Goal: Register for event/course

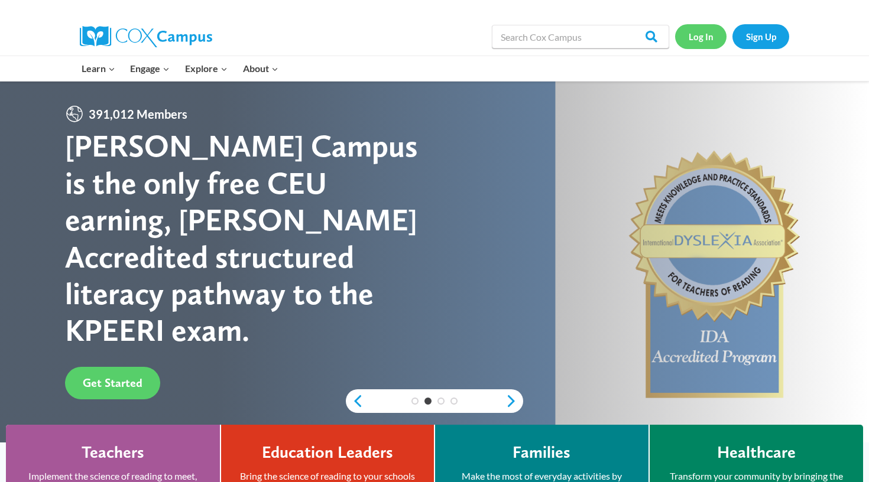
click at [704, 34] on link "Log In" at bounding box center [700, 36] width 51 height 24
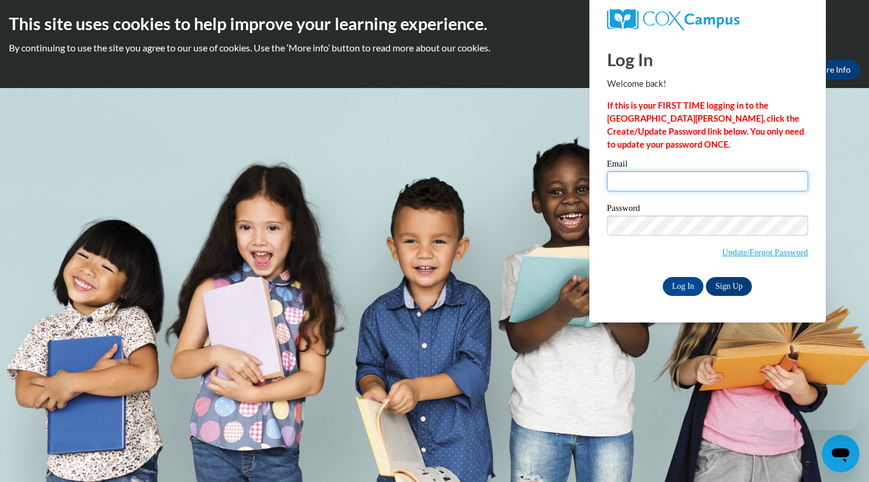
type input "lhevans1240@gmail.com"
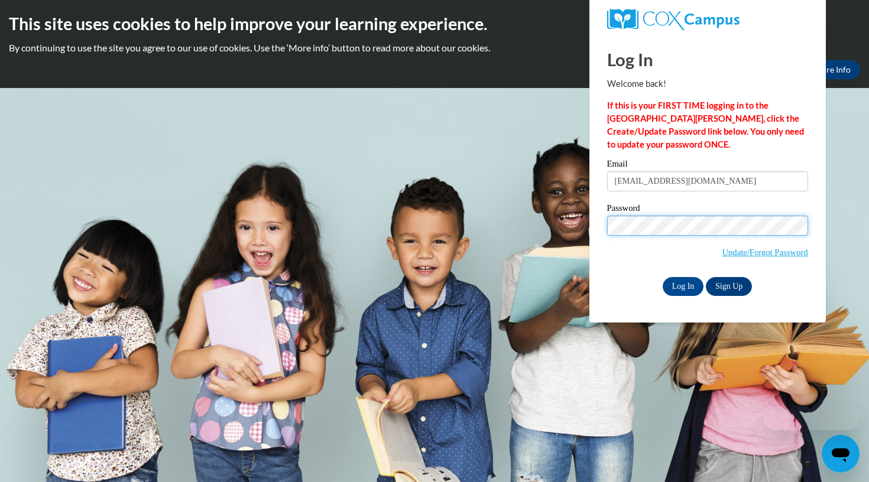
click at [682, 284] on input "Log In" at bounding box center [682, 286] width 41 height 19
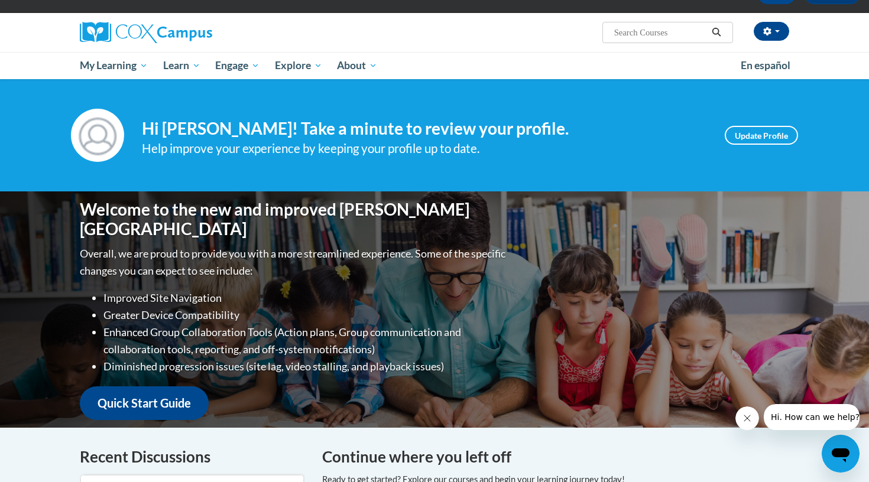
scroll to position [78, 0]
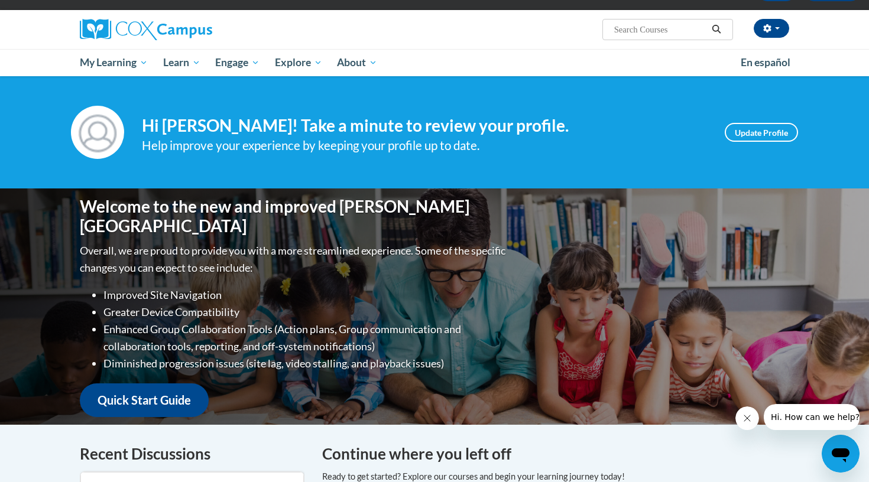
click at [649, 34] on input "Search..." at bounding box center [660, 29] width 95 height 14
type input "data"
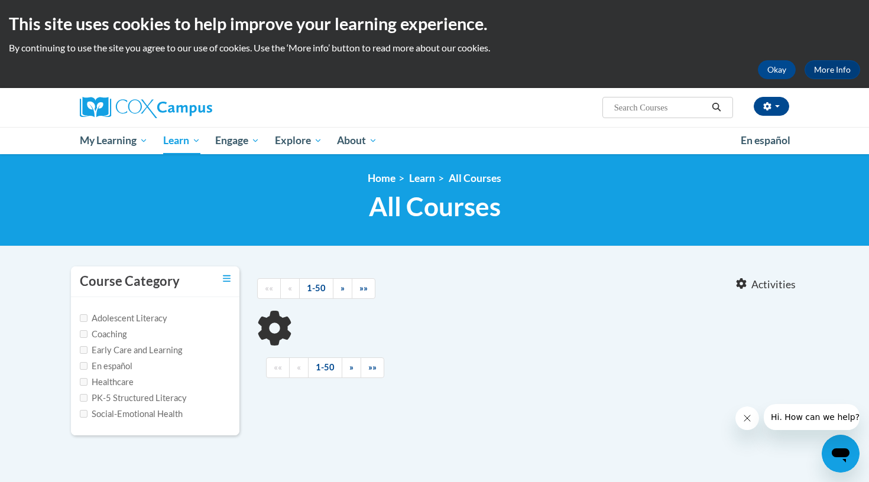
type input "data"
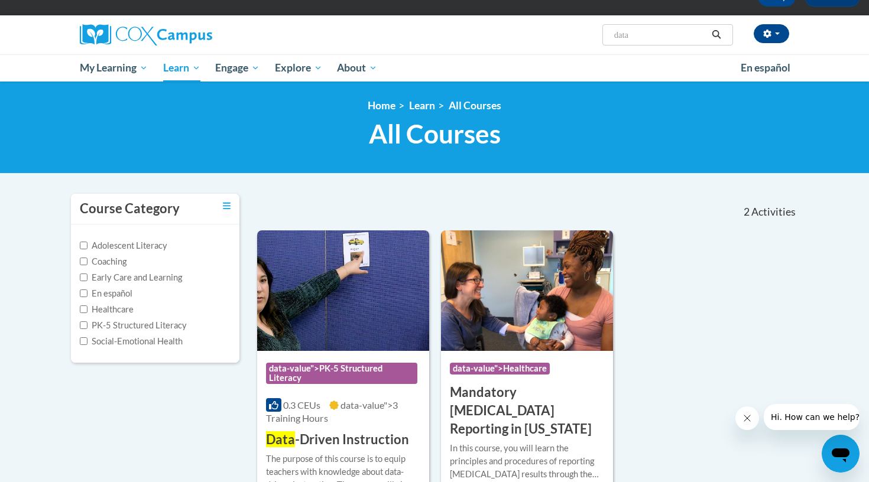
scroll to position [89, 0]
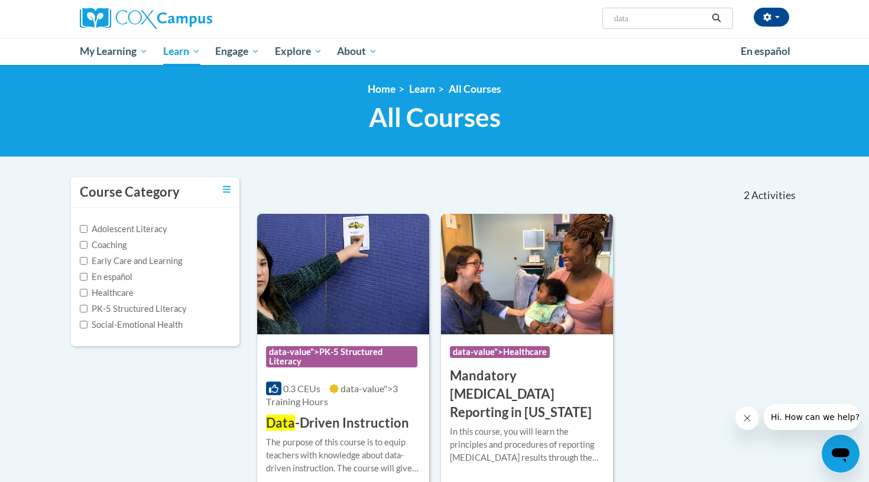
click at [344, 421] on h3 "Data -Driven Instruction" at bounding box center [337, 423] width 143 height 18
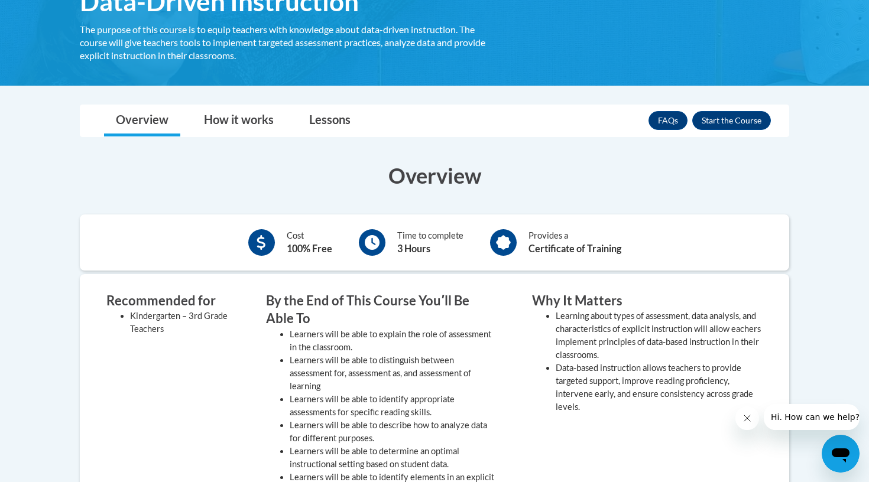
scroll to position [223, 0]
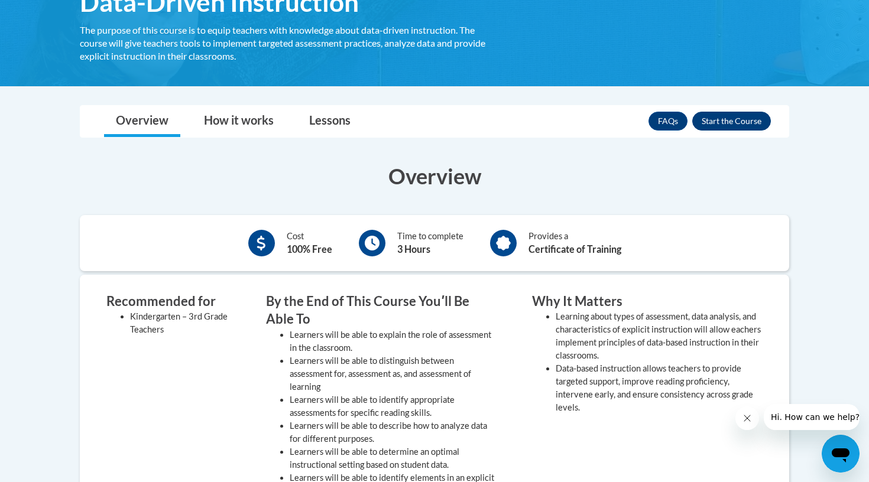
click at [723, 116] on button "Enroll" at bounding box center [731, 121] width 79 height 19
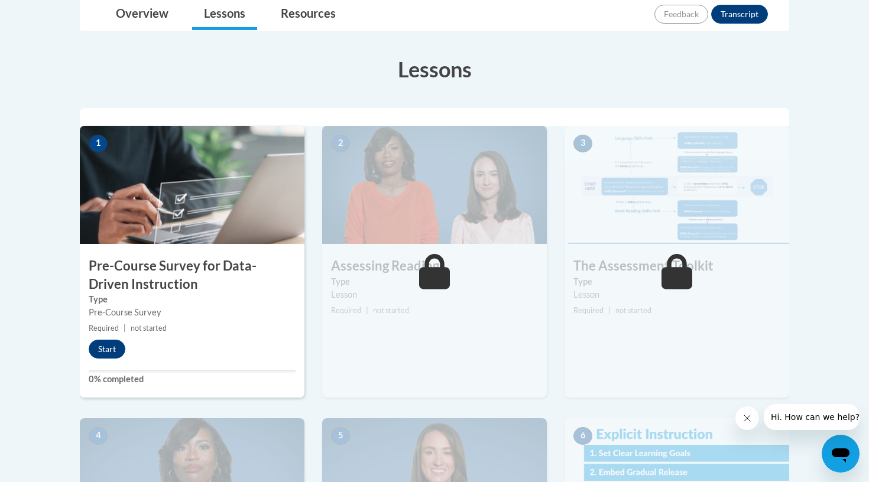
scroll to position [264, 0]
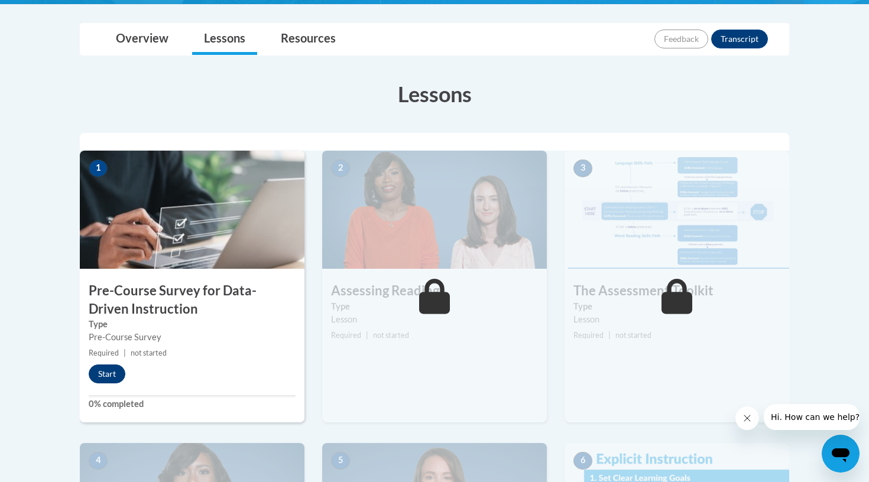
click at [100, 372] on button "Start" at bounding box center [107, 374] width 37 height 19
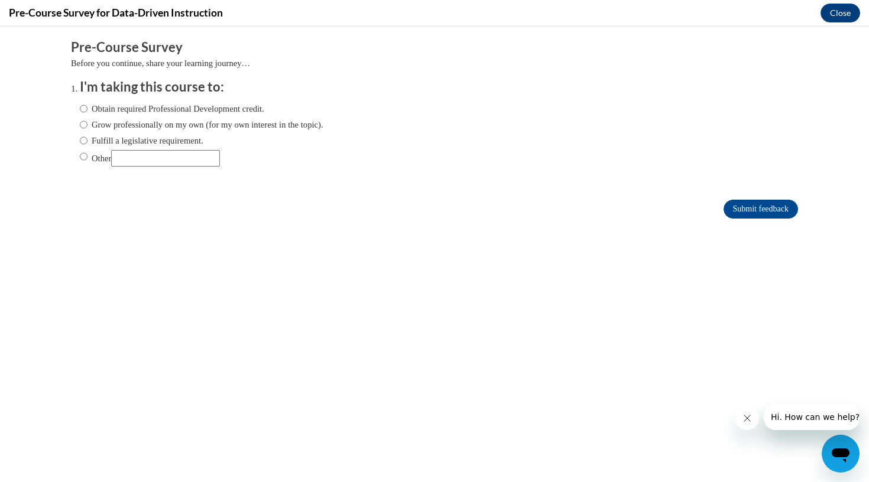
scroll to position [0, 0]
click at [144, 106] on label "Obtain required Professional Development credit." at bounding box center [172, 108] width 184 height 13
click at [87, 106] on input "Obtain required Professional Development credit." at bounding box center [84, 108] width 8 height 13
radio input "true"
click at [763, 212] on input "Submit feedback" at bounding box center [760, 209] width 74 height 19
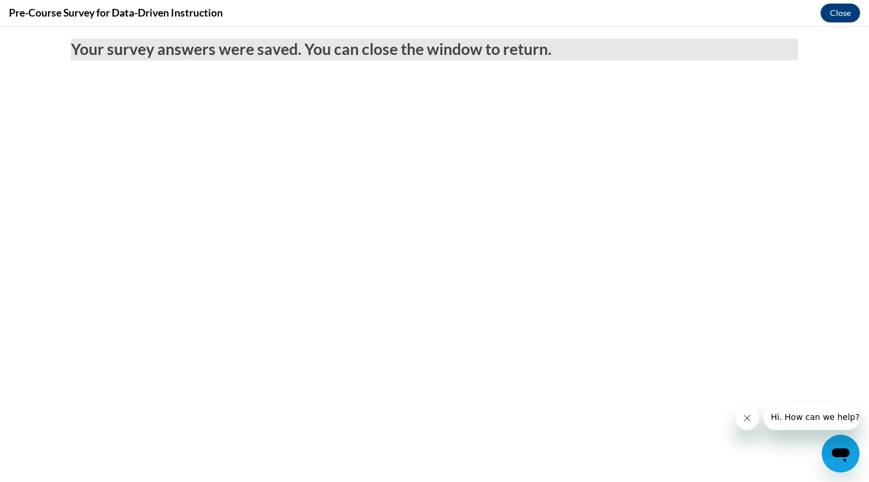
click at [850, 13] on button "Close" at bounding box center [840, 13] width 40 height 19
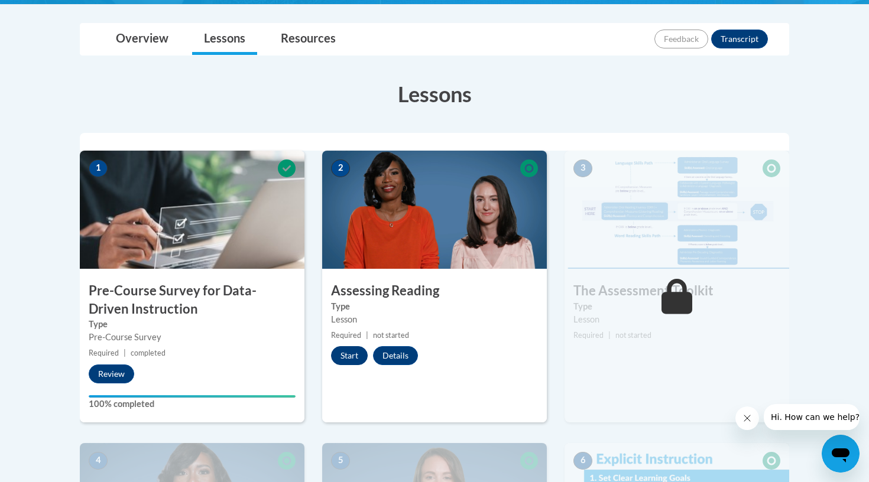
click at [355, 356] on button "Start" at bounding box center [349, 355] width 37 height 19
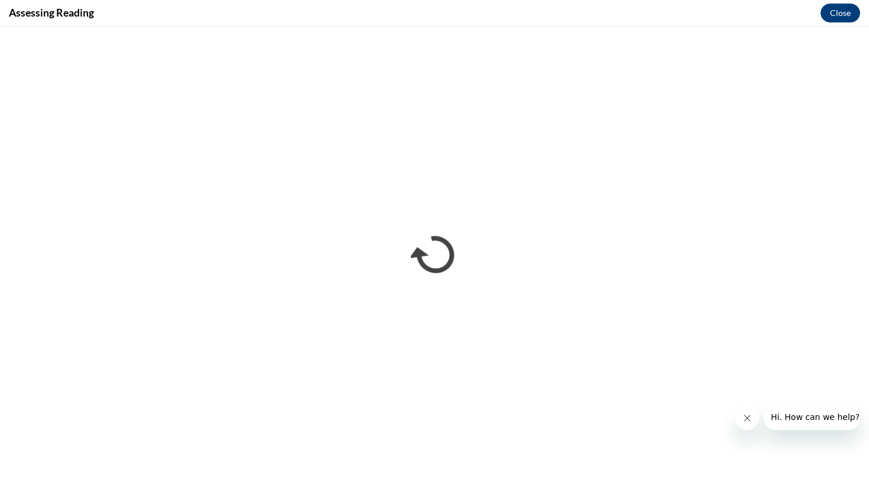
click at [837, 14] on button "Close" at bounding box center [840, 13] width 40 height 19
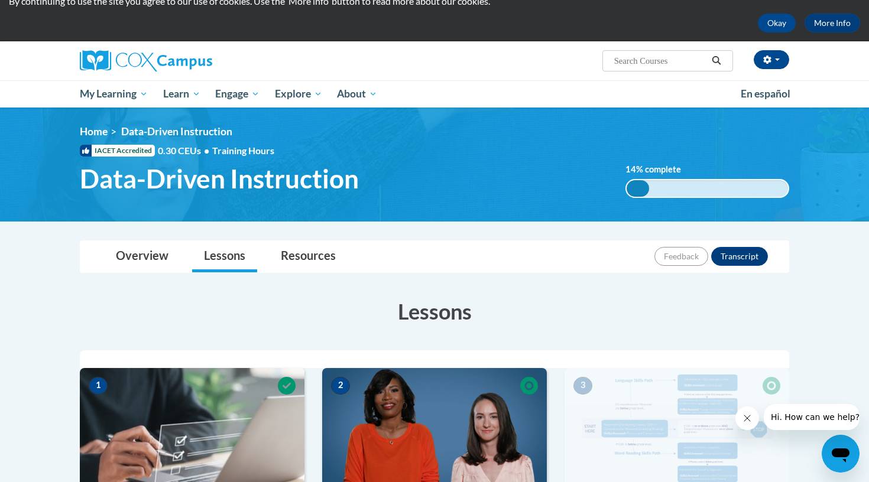
scroll to position [128, 0]
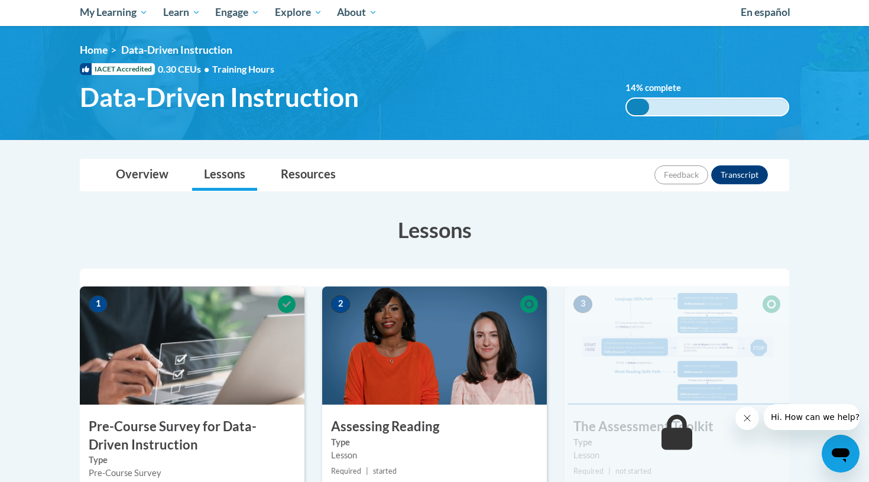
click at [460, 362] on img at bounding box center [434, 346] width 225 height 118
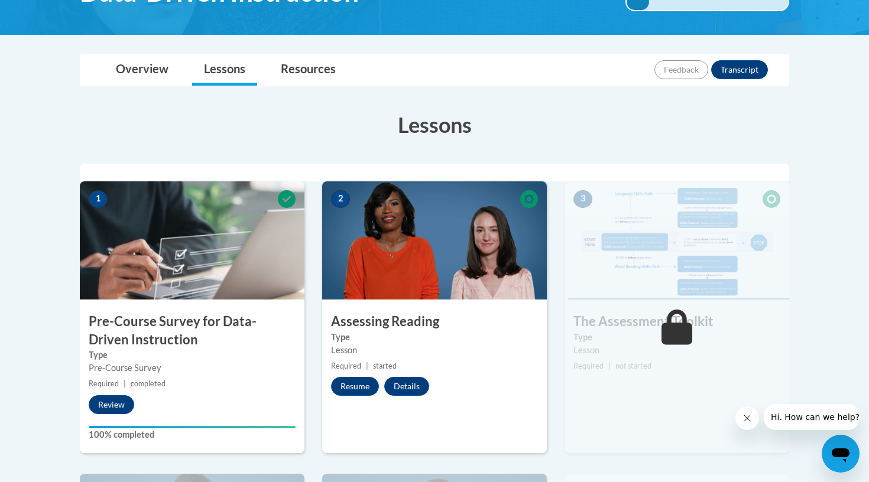
scroll to position [258, 0]
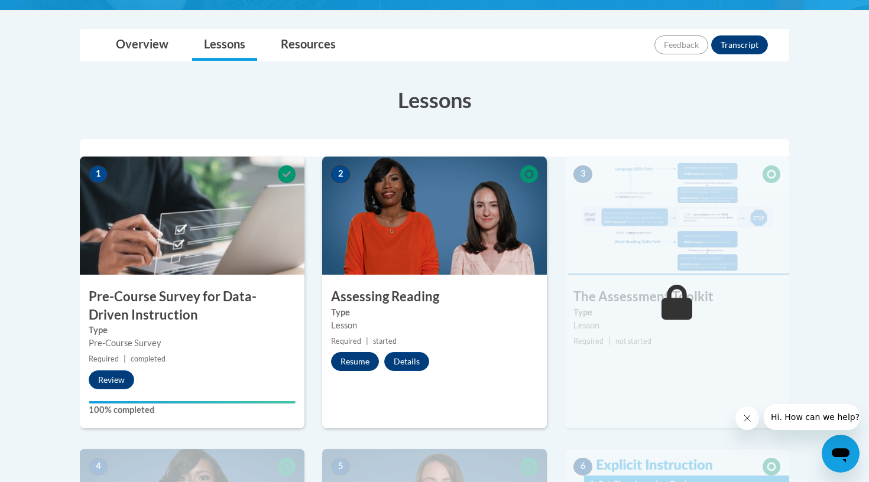
click at [365, 357] on button "Resume" at bounding box center [355, 361] width 48 height 19
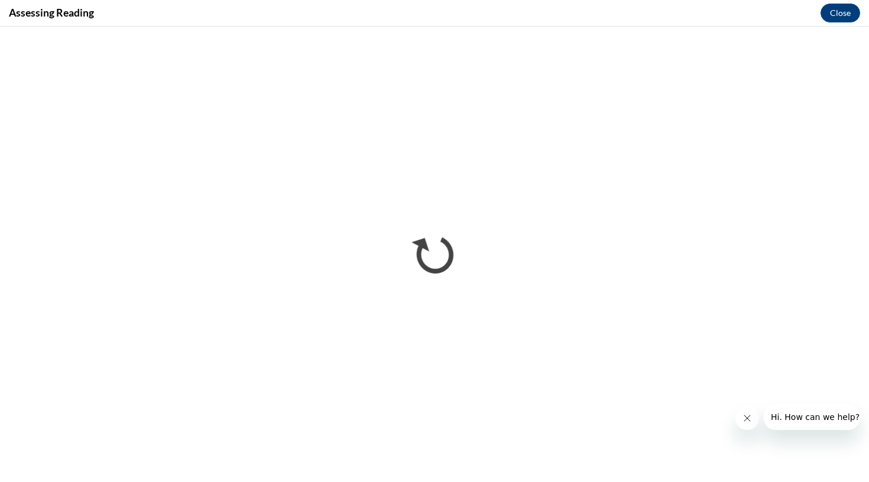
scroll to position [0, 0]
click at [847, 12] on button "Close" at bounding box center [840, 13] width 40 height 19
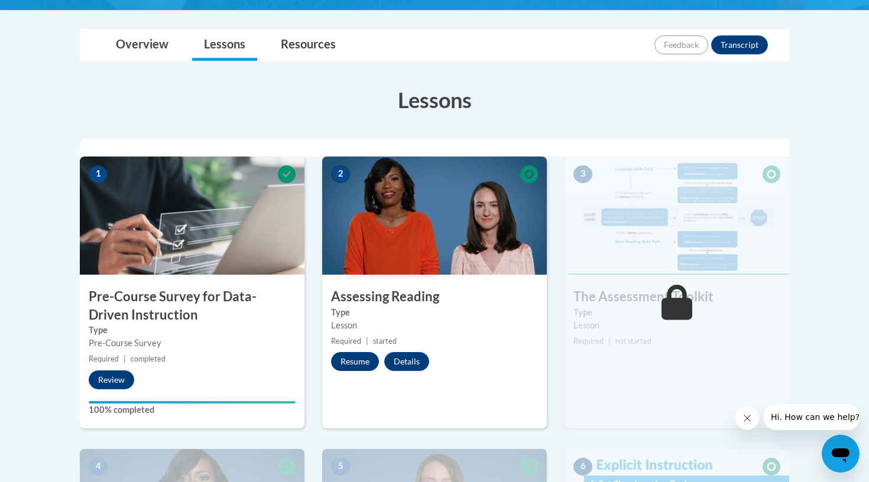
click at [346, 356] on button "Resume" at bounding box center [355, 361] width 48 height 19
